Goal: Information Seeking & Learning: Learn about a topic

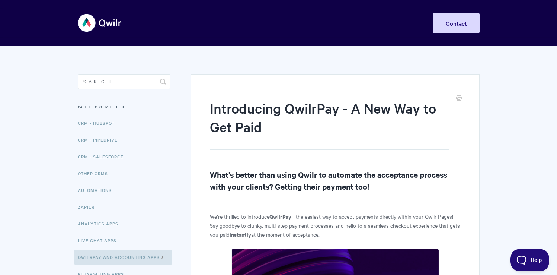
scroll to position [103, 0]
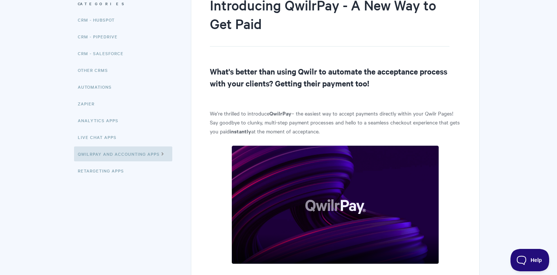
click at [219, 130] on p "We’re thrilled to introduce QwilrPay – the easiest way to accept payments direc…" at bounding box center [335, 122] width 250 height 27
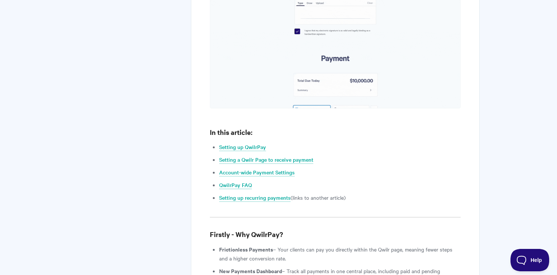
scroll to position [614, 0]
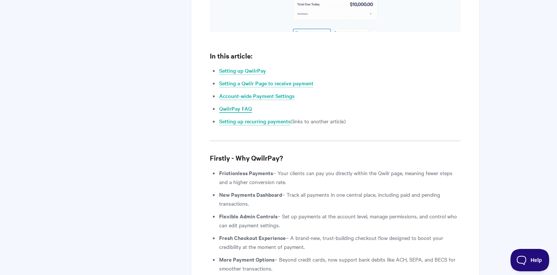
click at [239, 105] on link "QwilrPay FAQ" at bounding box center [235, 109] width 33 height 8
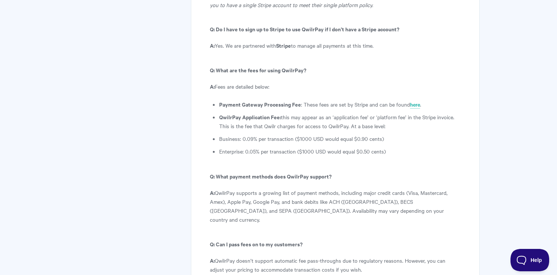
scroll to position [4018, 0]
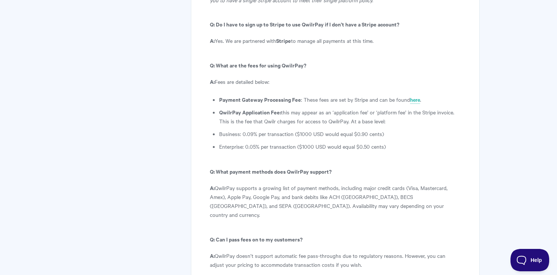
click at [301, 251] on p "A: QwilrPay doesn’t support automatic fee pass-throughs due to regulatory reaso…" at bounding box center [335, 260] width 250 height 18
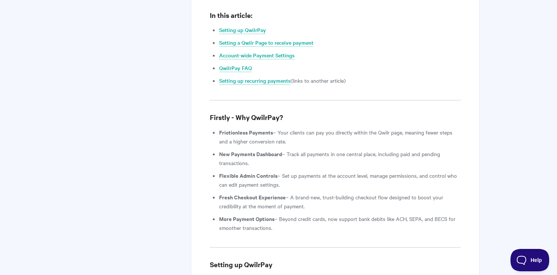
scroll to position [0, 0]
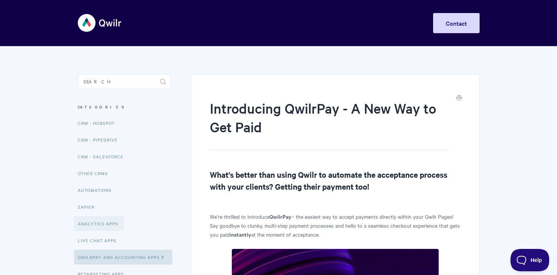
click at [105, 223] on link "Analytics Apps" at bounding box center [99, 223] width 50 height 15
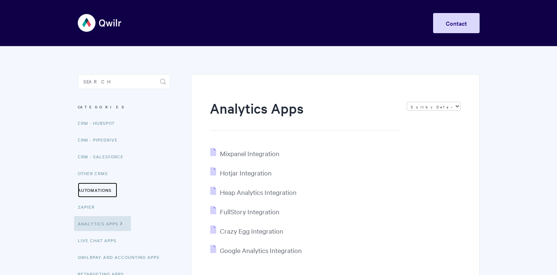
click at [101, 188] on link "Automations" at bounding box center [97, 189] width 39 height 15
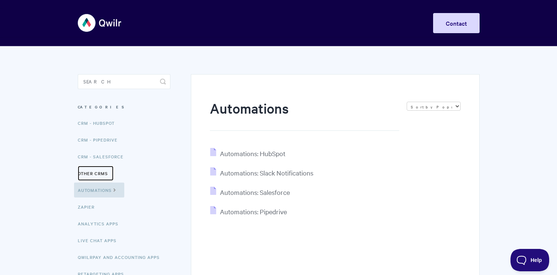
click at [103, 173] on link "Other CRMs" at bounding box center [96, 173] width 36 height 15
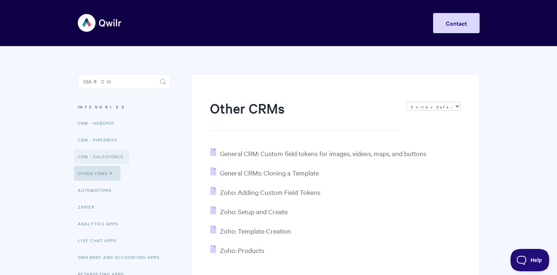
click at [103, 153] on link "CRM - Salesforce" at bounding box center [101, 156] width 55 height 15
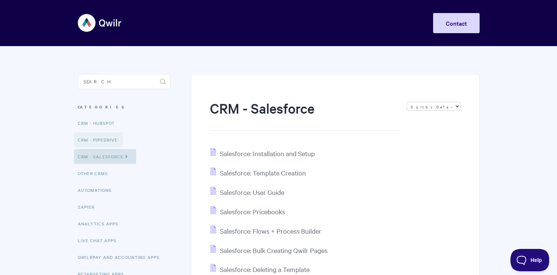
click at [104, 138] on link "CRM - Pipedrive" at bounding box center [98, 139] width 49 height 15
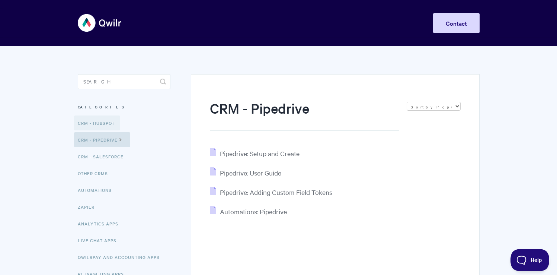
click at [105, 129] on link "CRM - HubSpot" at bounding box center [97, 122] width 46 height 15
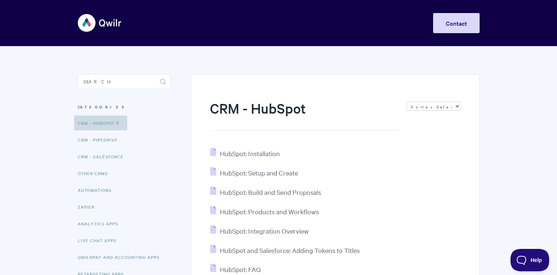
click at [106, 118] on link "CRM - HubSpot" at bounding box center [100, 122] width 53 height 15
click at [106, 110] on h3 "Categories" at bounding box center [124, 106] width 93 height 13
click at [95, 104] on h3 "Categories" at bounding box center [124, 106] width 93 height 13
